Goal: Information Seeking & Learning: Check status

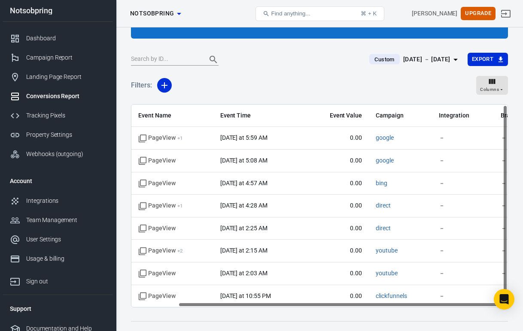
scroll to position [0, 53]
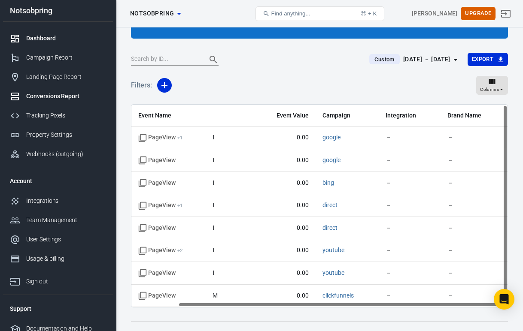
click at [57, 33] on link "Dashboard" at bounding box center [58, 38] width 110 height 19
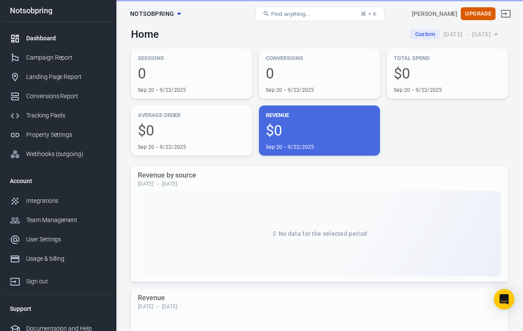
scroll to position [3, 0]
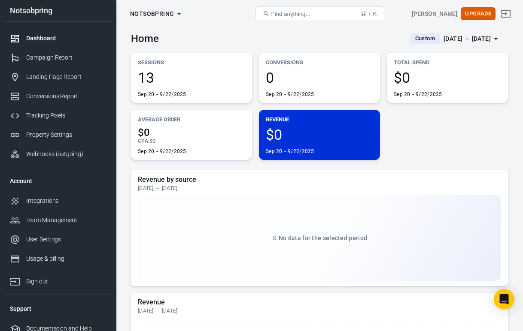
click at [179, 94] on div "Sep 20－9/22/2025" at bounding box center [162, 94] width 49 height 7
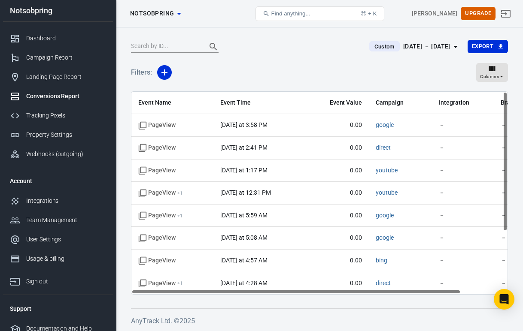
scroll to position [80, 0]
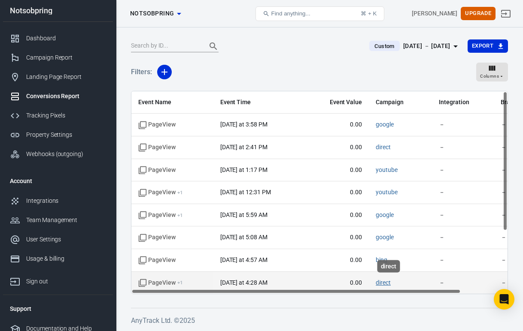
click at [387, 283] on link "direct" at bounding box center [383, 282] width 15 height 7
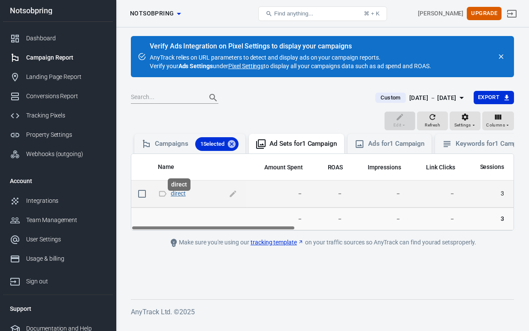
click at [178, 197] on link "direct" at bounding box center [178, 193] width 15 height 7
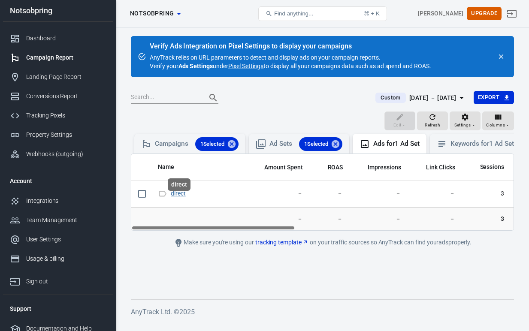
click at [178, 197] on link "direct" at bounding box center [178, 193] width 15 height 7
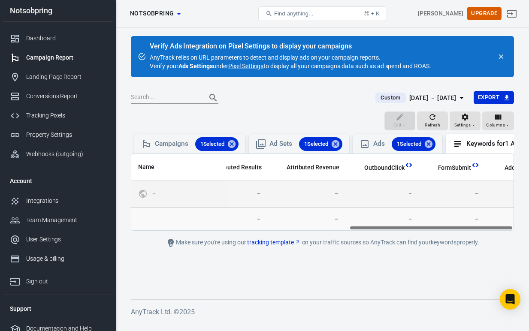
scroll to position [0, 509]
